Goal: Information Seeking & Learning: Compare options

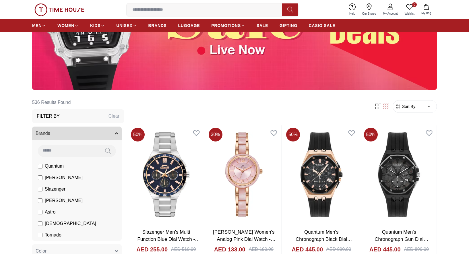
click at [167, 11] on input at bounding box center [206, 9] width 160 height 11
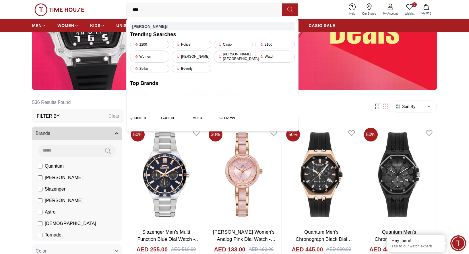
type input "****"
click at [140, 27] on strong "foss" at bounding box center [149, 26] width 34 height 5
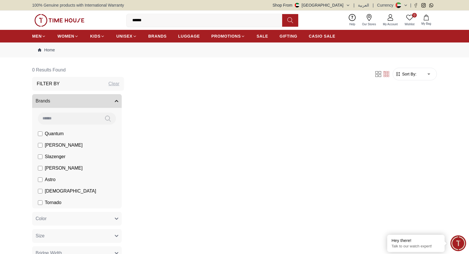
click at [297, 23] on button at bounding box center [290, 20] width 16 height 13
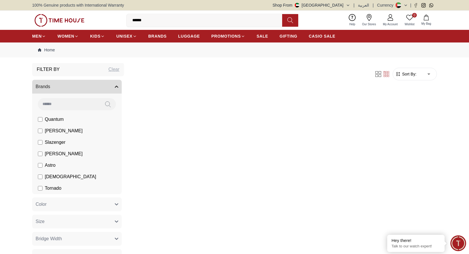
scroll to position [15, 0]
click at [163, 25] on input "******" at bounding box center [206, 20] width 160 height 11
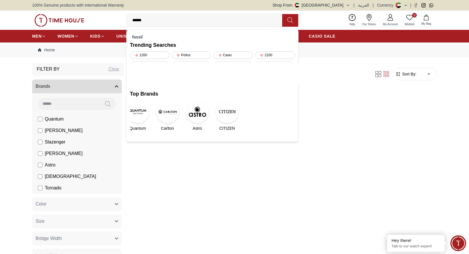
click at [163, 25] on input "******" at bounding box center [206, 20] width 160 height 11
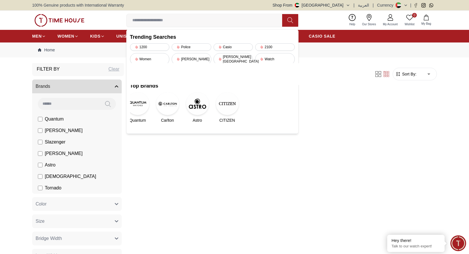
click at [17, 75] on section "0 Results Found Filter By Clear Brands Quantum Lee Cooper Slazenger Kenneth Sco…" at bounding box center [234, 171] width 469 height 217
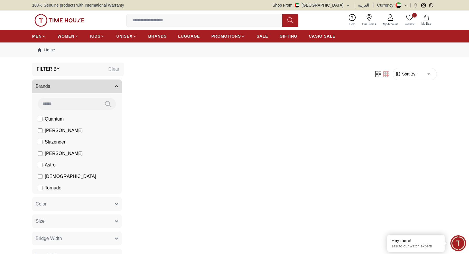
click at [103, 103] on button at bounding box center [108, 104] width 16 height 12
click at [109, 104] on icon at bounding box center [108, 104] width 6 height 7
click at [309, 38] on span "CASIO SALE" at bounding box center [322, 36] width 27 height 6
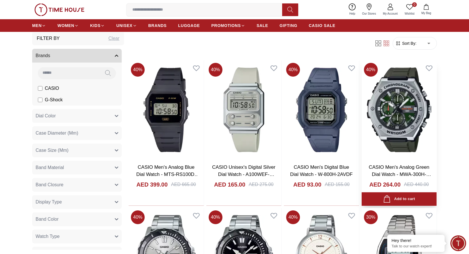
scroll to position [180, 0]
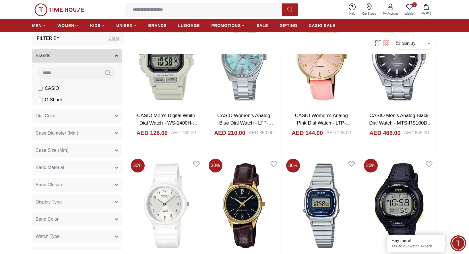
scroll to position [1429, 0]
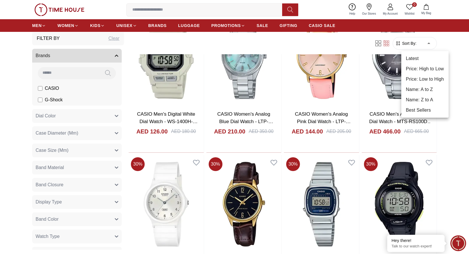
click at [424, 83] on li "Price: Low to High" at bounding box center [424, 79] width 47 height 10
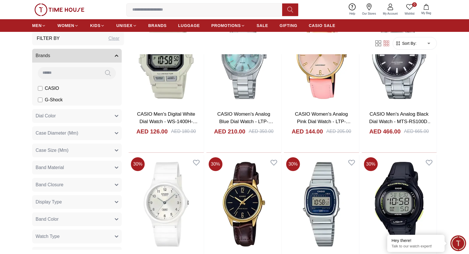
type input "*"
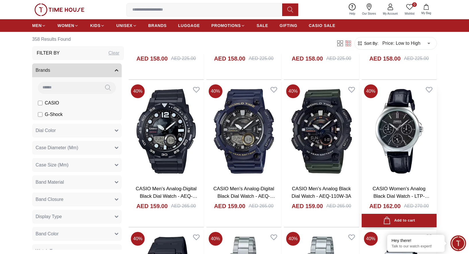
scroll to position [5025, 0]
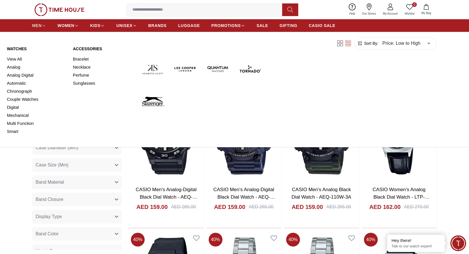
click at [39, 24] on span "MEN" at bounding box center [36, 26] width 9 height 6
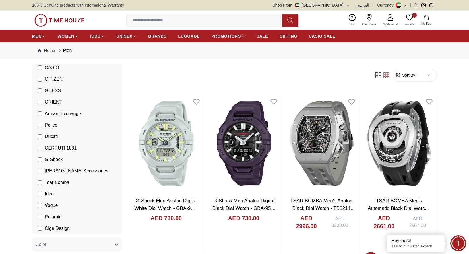
scroll to position [124, 0]
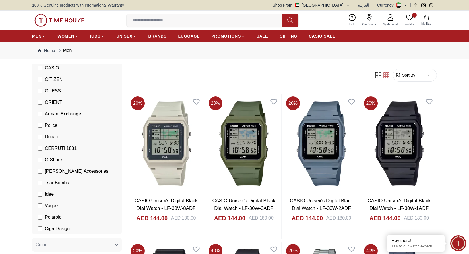
click at [408, 78] on form "Sort By: ​ ****** ​" at bounding box center [414, 75] width 44 height 13
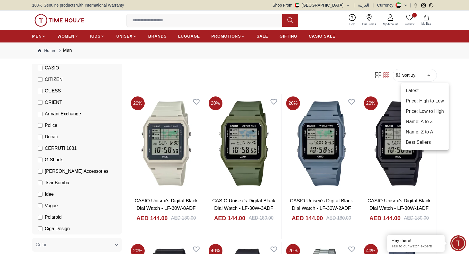
click at [427, 111] on li "Price: Low to High" at bounding box center [424, 111] width 47 height 10
type input "*"
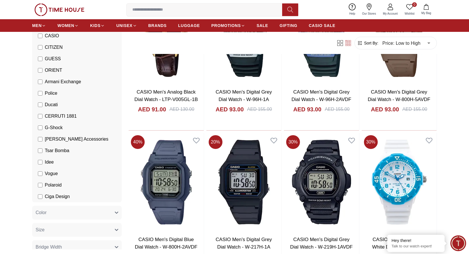
scroll to position [544, 0]
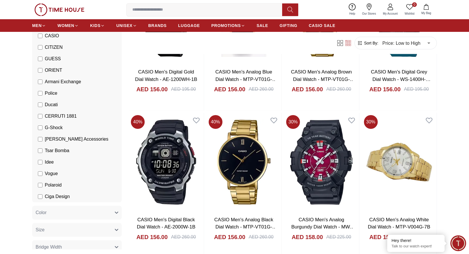
scroll to position [3416, 0]
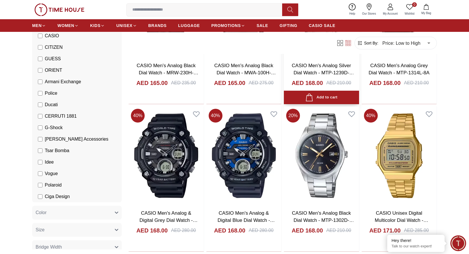
scroll to position [3974, 0]
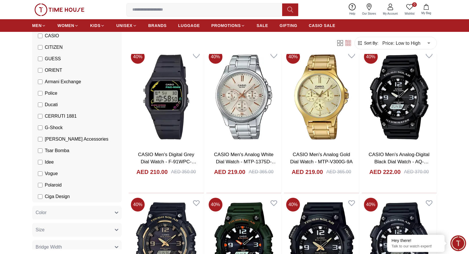
scroll to position [4908, 0]
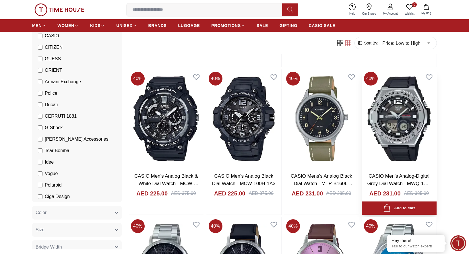
scroll to position [5331, 0]
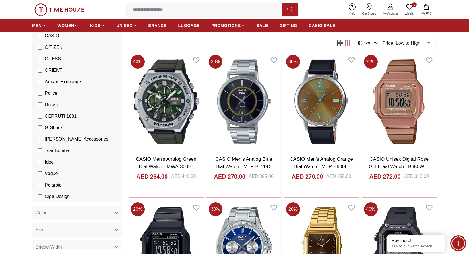
scroll to position [6236, 0]
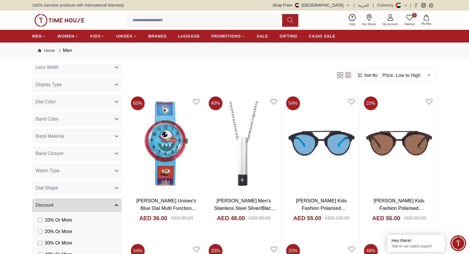
scroll to position [349, 0]
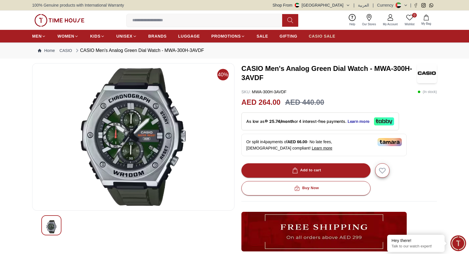
click at [309, 36] on span "CASIO SALE" at bounding box center [322, 36] width 27 height 6
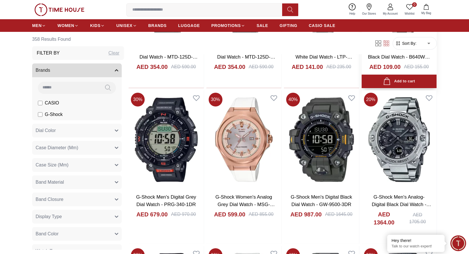
scroll to position [443, 0]
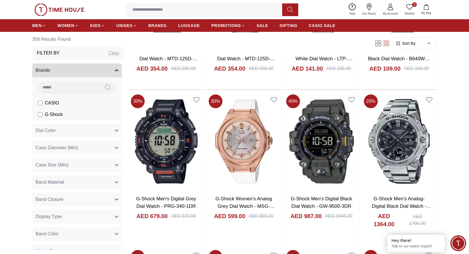
click at [409, 38] on form "Sort By: ​ ****** ​" at bounding box center [414, 43] width 44 height 13
click at [409, 42] on span "Sort By:" at bounding box center [408, 43] width 15 height 6
click at [409, 43] on span "Sort By:" at bounding box center [408, 43] width 15 height 6
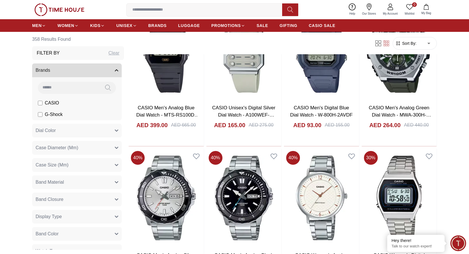
scroll to position [238, 0]
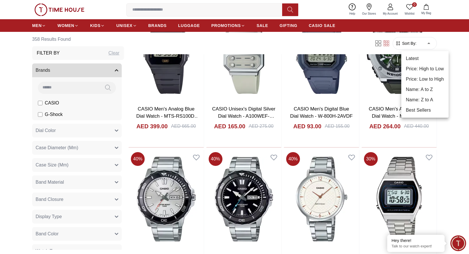
click at [428, 76] on li "Price: Low to High" at bounding box center [424, 79] width 47 height 10
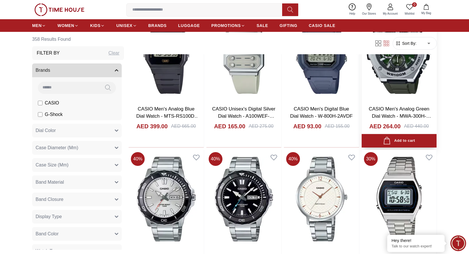
type input "*"
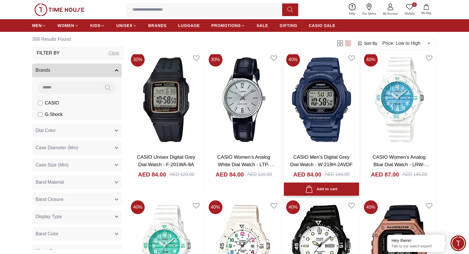
scroll to position [483, 0]
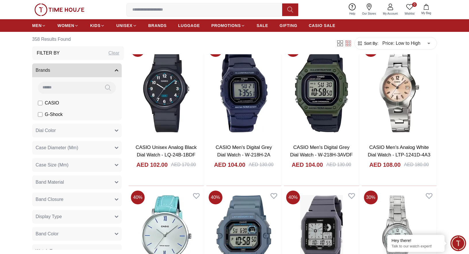
scroll to position [1380, 0]
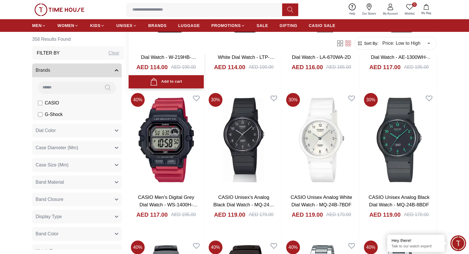
scroll to position [2069, 0]
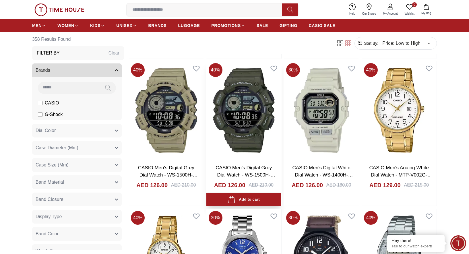
scroll to position [2686, 0]
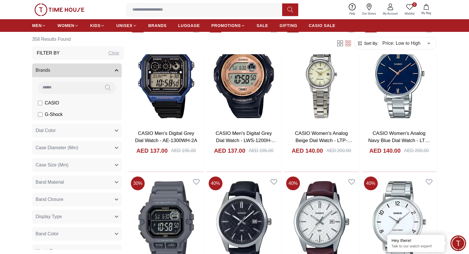
scroll to position [3457, 0]
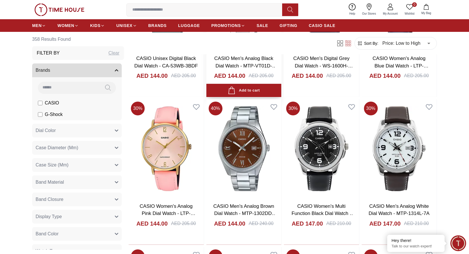
scroll to position [4296, 0]
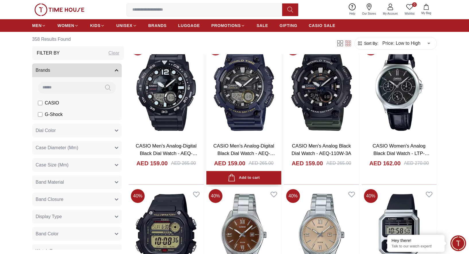
scroll to position [5067, 0]
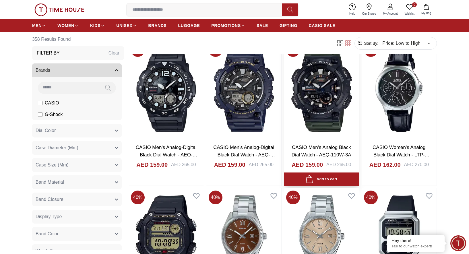
click at [315, 105] on img at bounding box center [321, 90] width 75 height 98
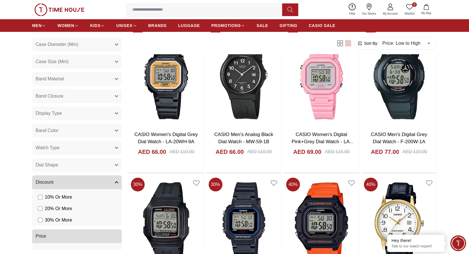
scroll to position [103, 0]
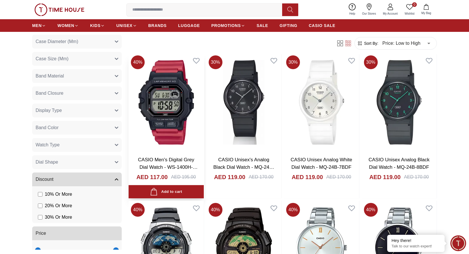
scroll to position [1961, 0]
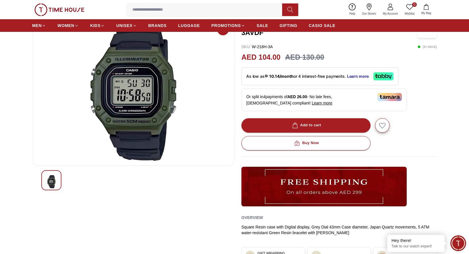
scroll to position [42, 0]
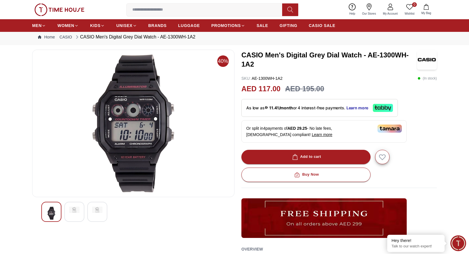
scroll to position [15, 0]
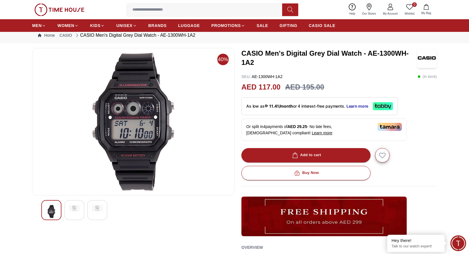
click at [80, 208] on div at bounding box center [74, 210] width 20 height 20
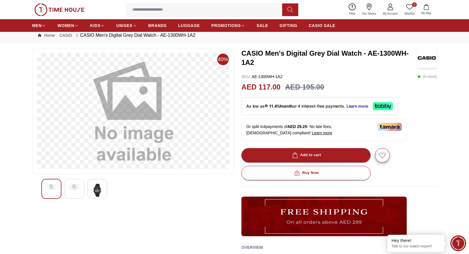
click at [100, 206] on div "40%" at bounding box center [133, 180] width 202 height 264
click at [100, 190] on img at bounding box center [97, 190] width 10 height 13
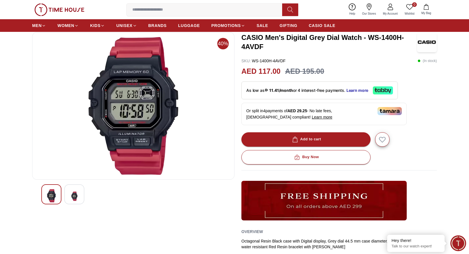
scroll to position [29, 0]
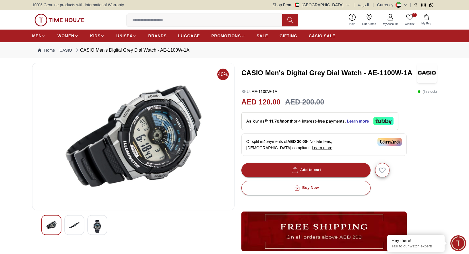
click at [98, 225] on img at bounding box center [97, 226] width 10 height 13
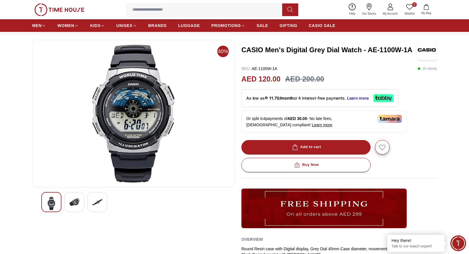
scroll to position [22, 0]
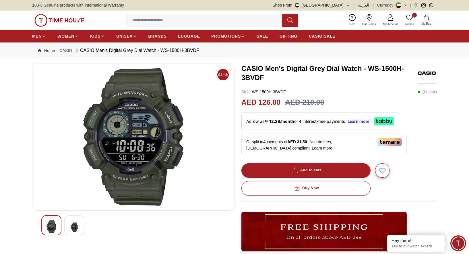
click at [72, 224] on img at bounding box center [74, 227] width 10 height 14
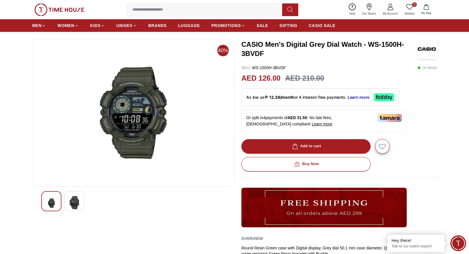
scroll to position [25, 0]
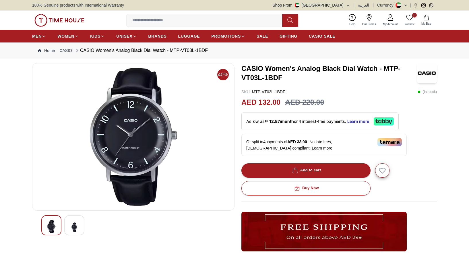
click at [71, 221] on img at bounding box center [74, 227] width 10 height 14
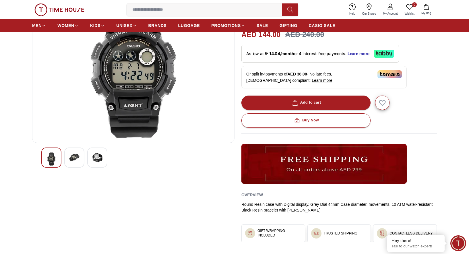
scroll to position [71, 0]
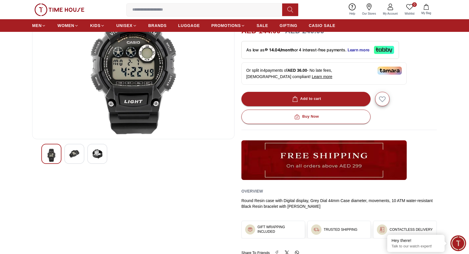
click at [94, 162] on div at bounding box center [97, 154] width 20 height 20
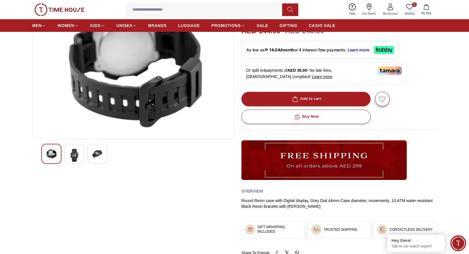
scroll to position [41, 0]
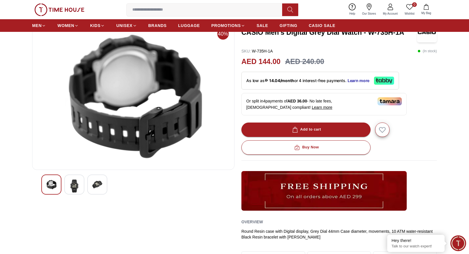
click at [71, 184] on img at bounding box center [74, 185] width 10 height 13
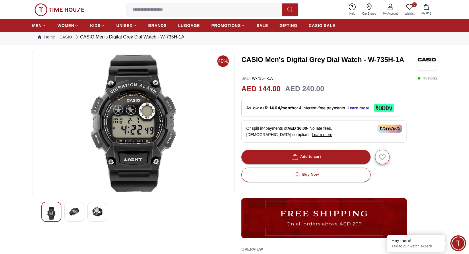
scroll to position [0, 0]
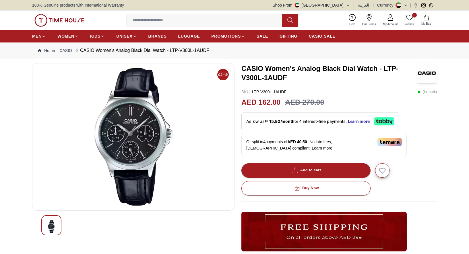
click at [45, 225] on div at bounding box center [51, 225] width 20 height 20
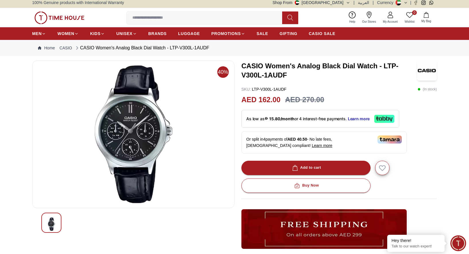
scroll to position [2, 0]
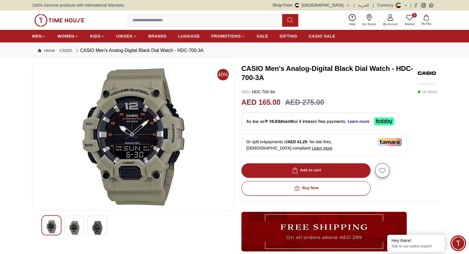
click at [71, 233] on img at bounding box center [74, 227] width 10 height 15
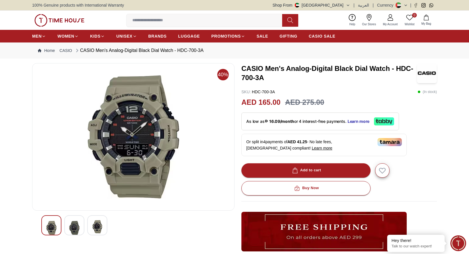
click at [98, 224] on img at bounding box center [97, 226] width 10 height 13
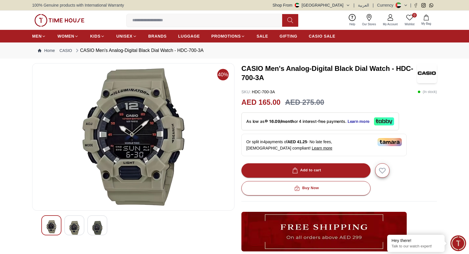
click at [80, 224] on div at bounding box center [74, 225] width 20 height 20
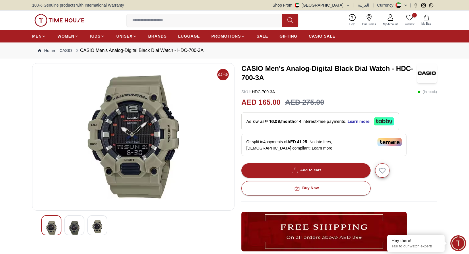
click at [97, 224] on img at bounding box center [97, 226] width 10 height 13
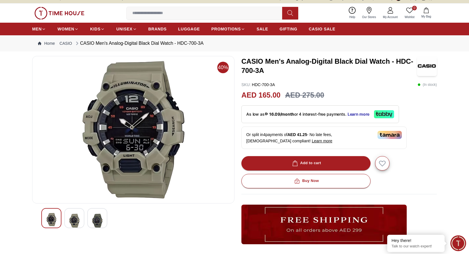
scroll to position [8, 0]
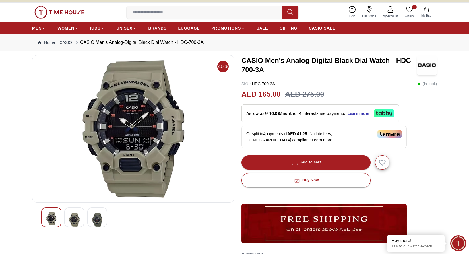
click at [55, 217] on img at bounding box center [51, 218] width 10 height 13
click at [73, 218] on img at bounding box center [74, 219] width 10 height 15
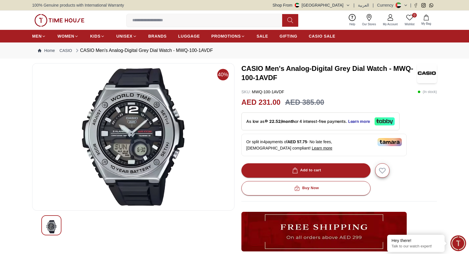
scroll to position [0, 0]
